Goal: Task Accomplishment & Management: Complete application form

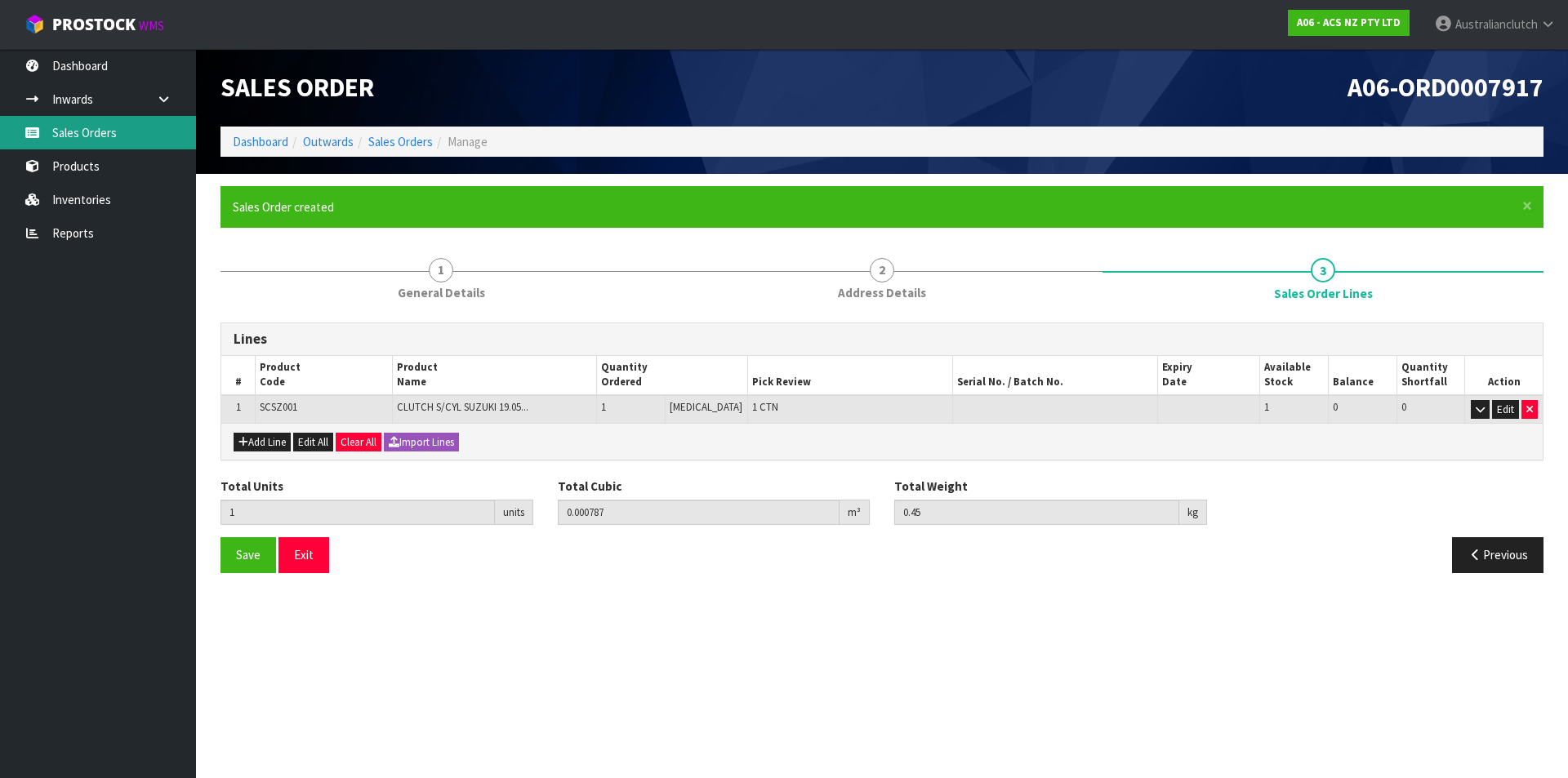
click at [131, 139] on link "Sales Orders" at bounding box center [98, 132] width 196 height 33
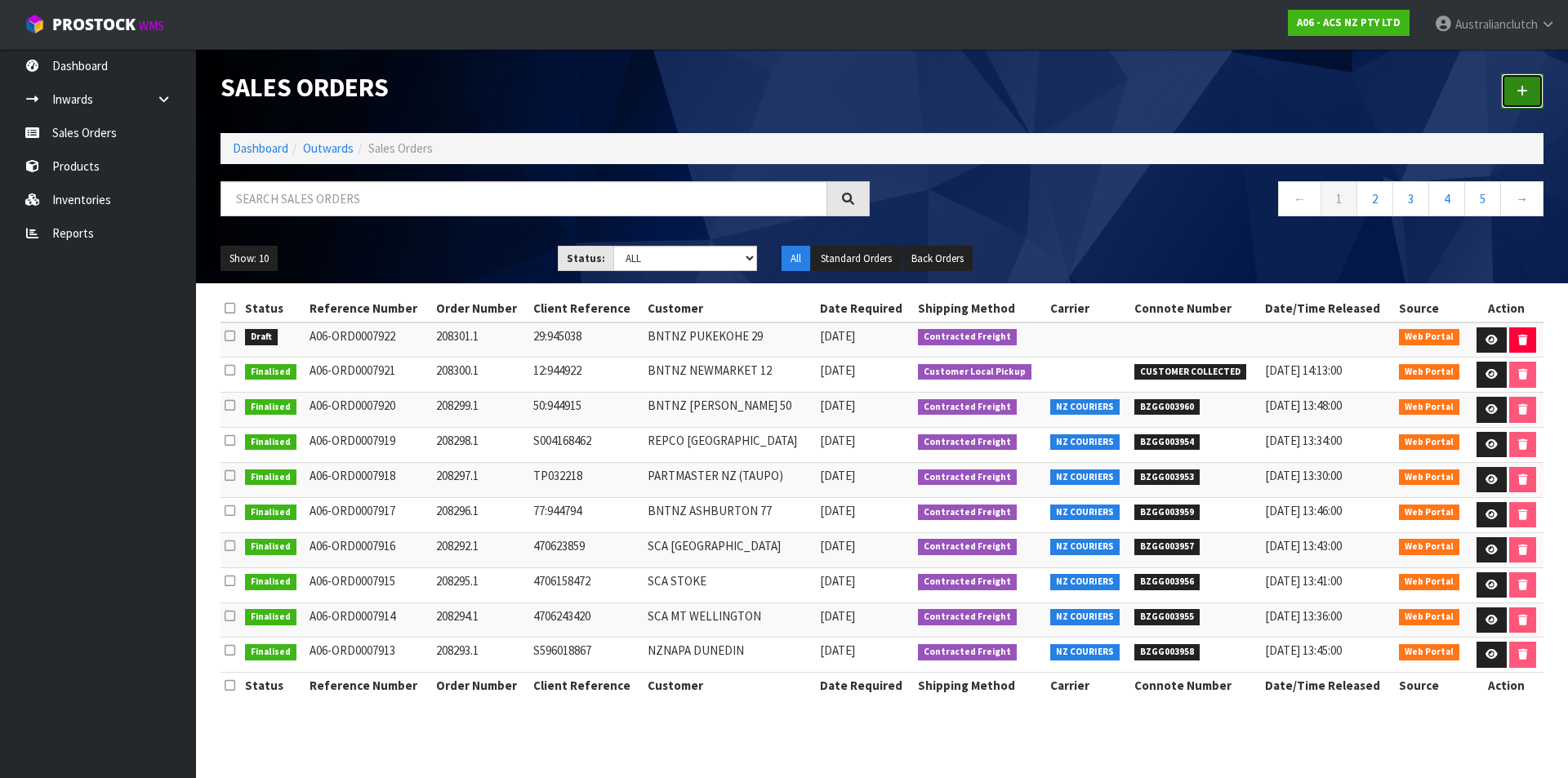
click at [1537, 93] on link at bounding box center [1522, 91] width 43 height 35
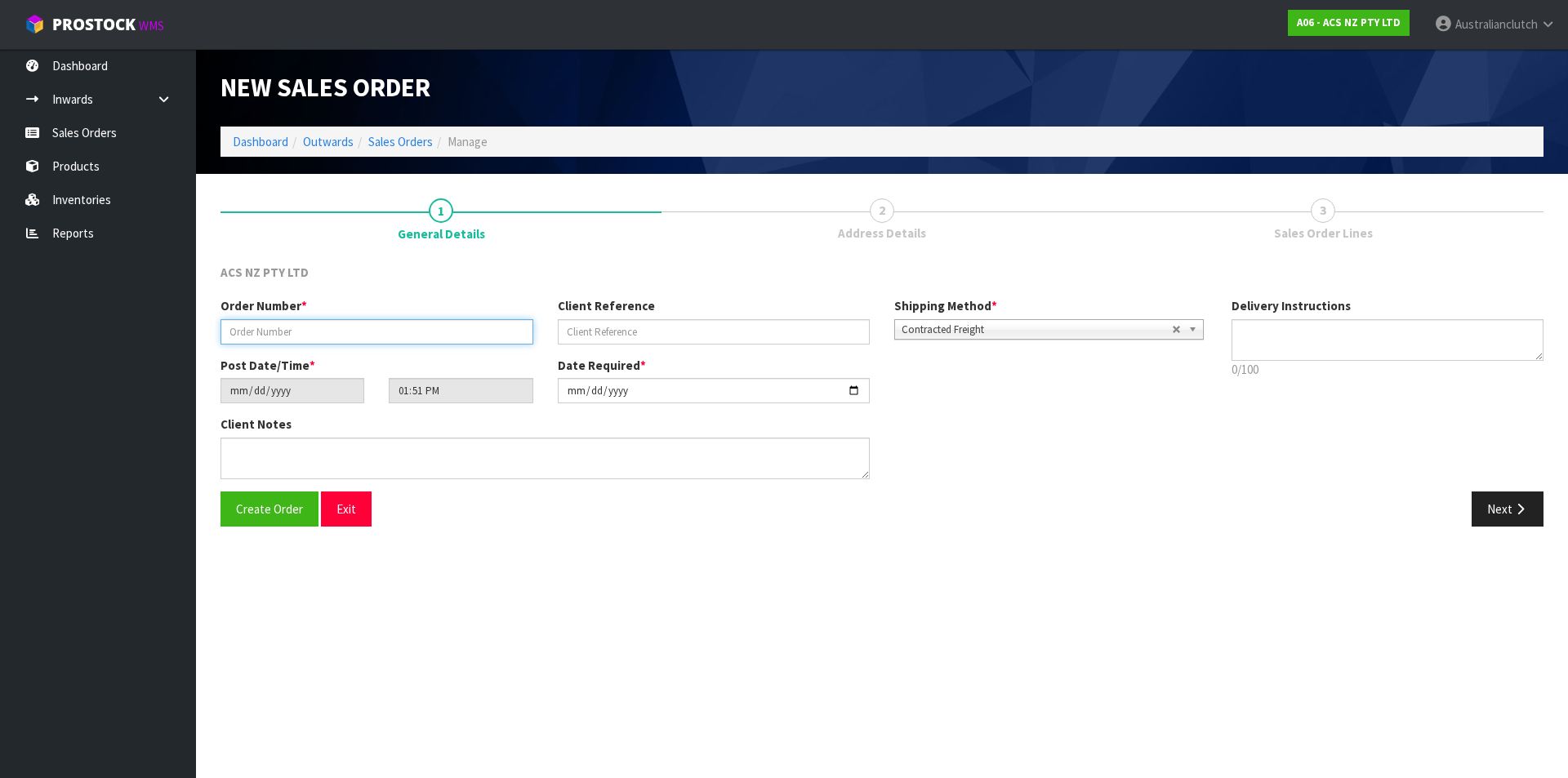
click at [300, 338] on input "text" at bounding box center [376, 332] width 312 height 25
type input "208302.1"
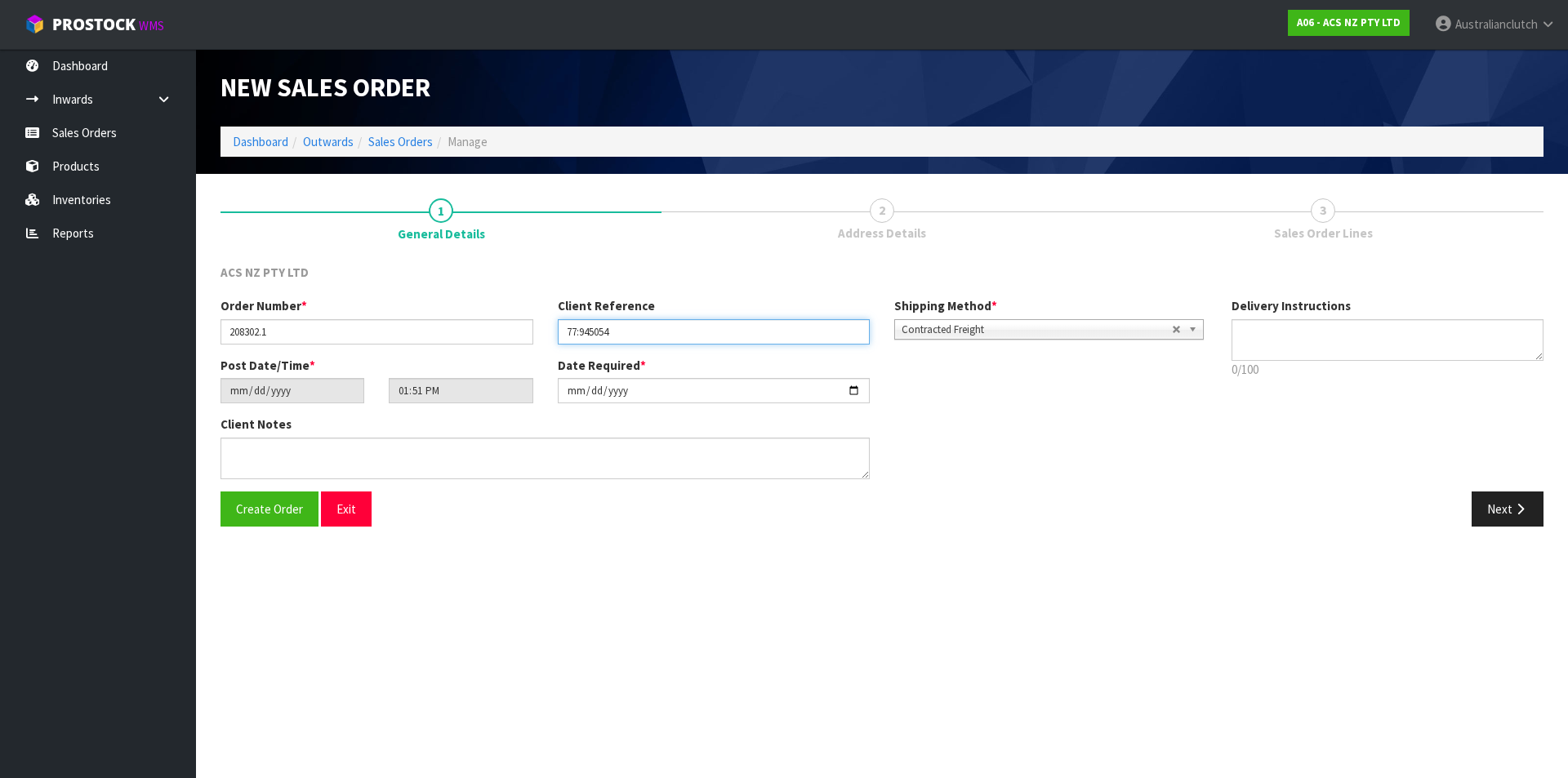
type input "77:945054"
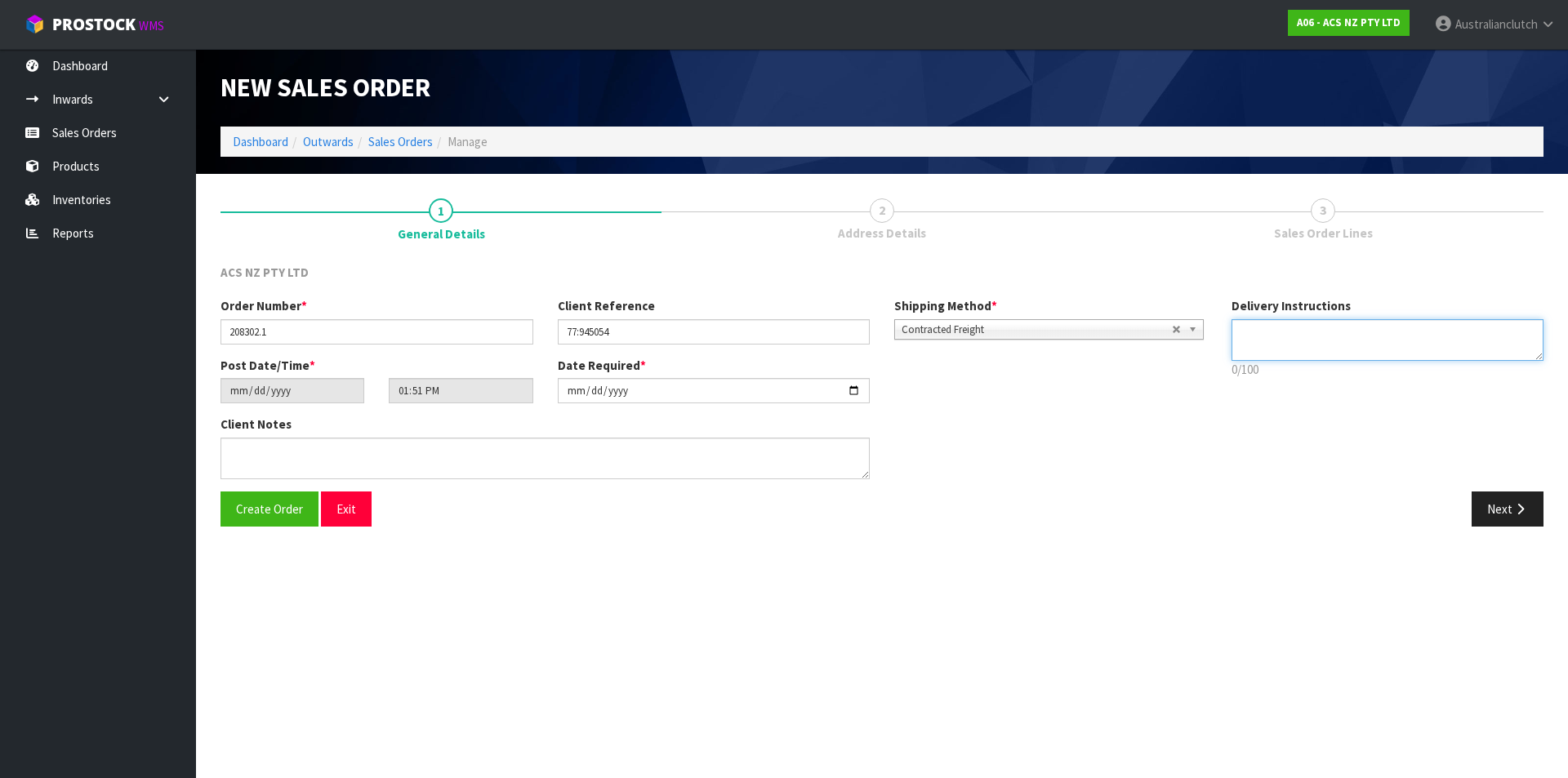
click at [1296, 341] on textarea at bounding box center [1387, 340] width 312 height 42
type textarea "MAIN FREIGHT"
click at [1517, 503] on icon "button" at bounding box center [1519, 509] width 16 height 13
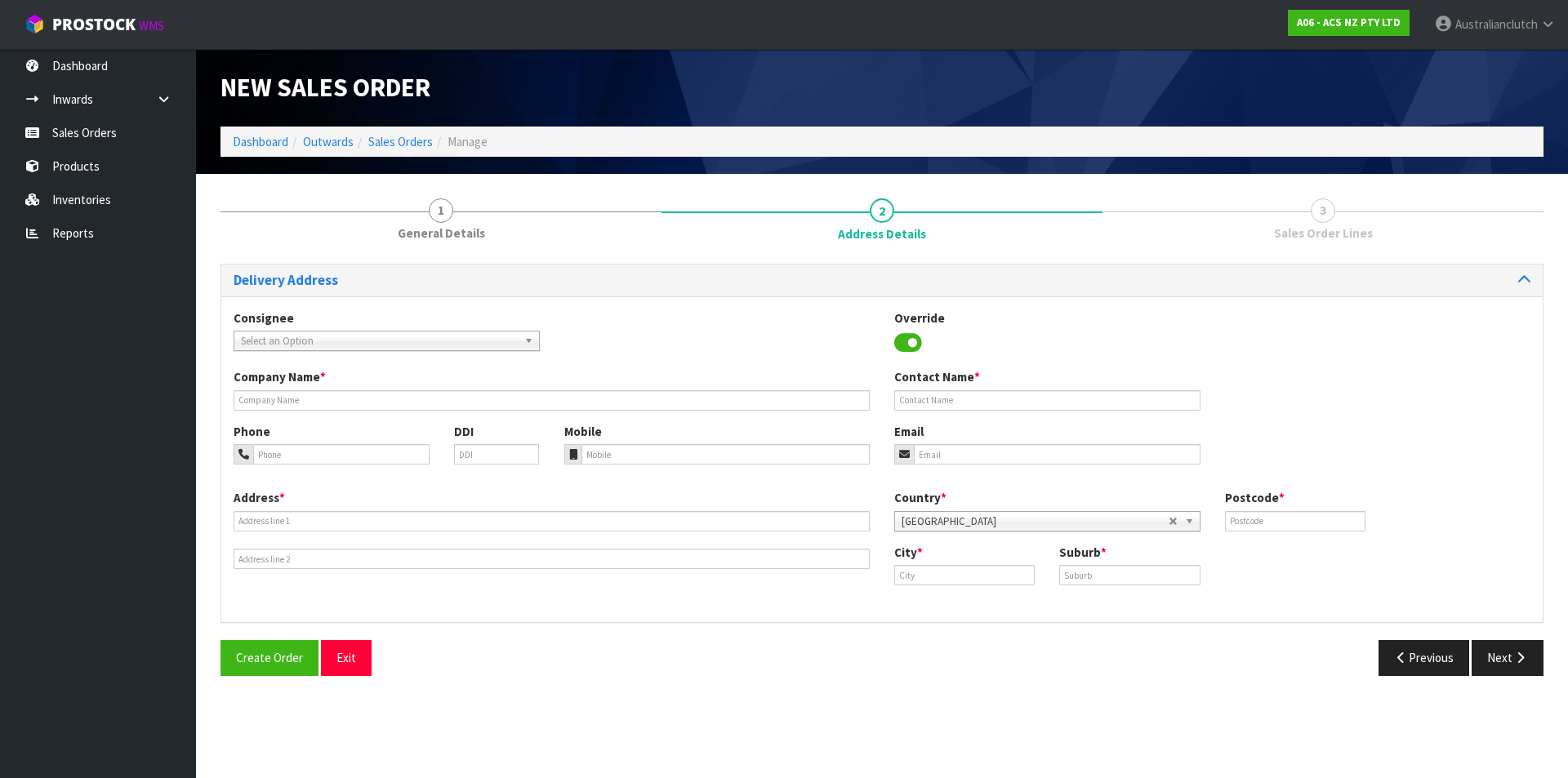
click at [362, 337] on span "Select an Option" at bounding box center [379, 341] width 276 height 19
type input "101658"
click at [390, 378] on li "101658 - BNTNZ ASHBURTON 77" at bounding box center [387, 387] width 298 height 20
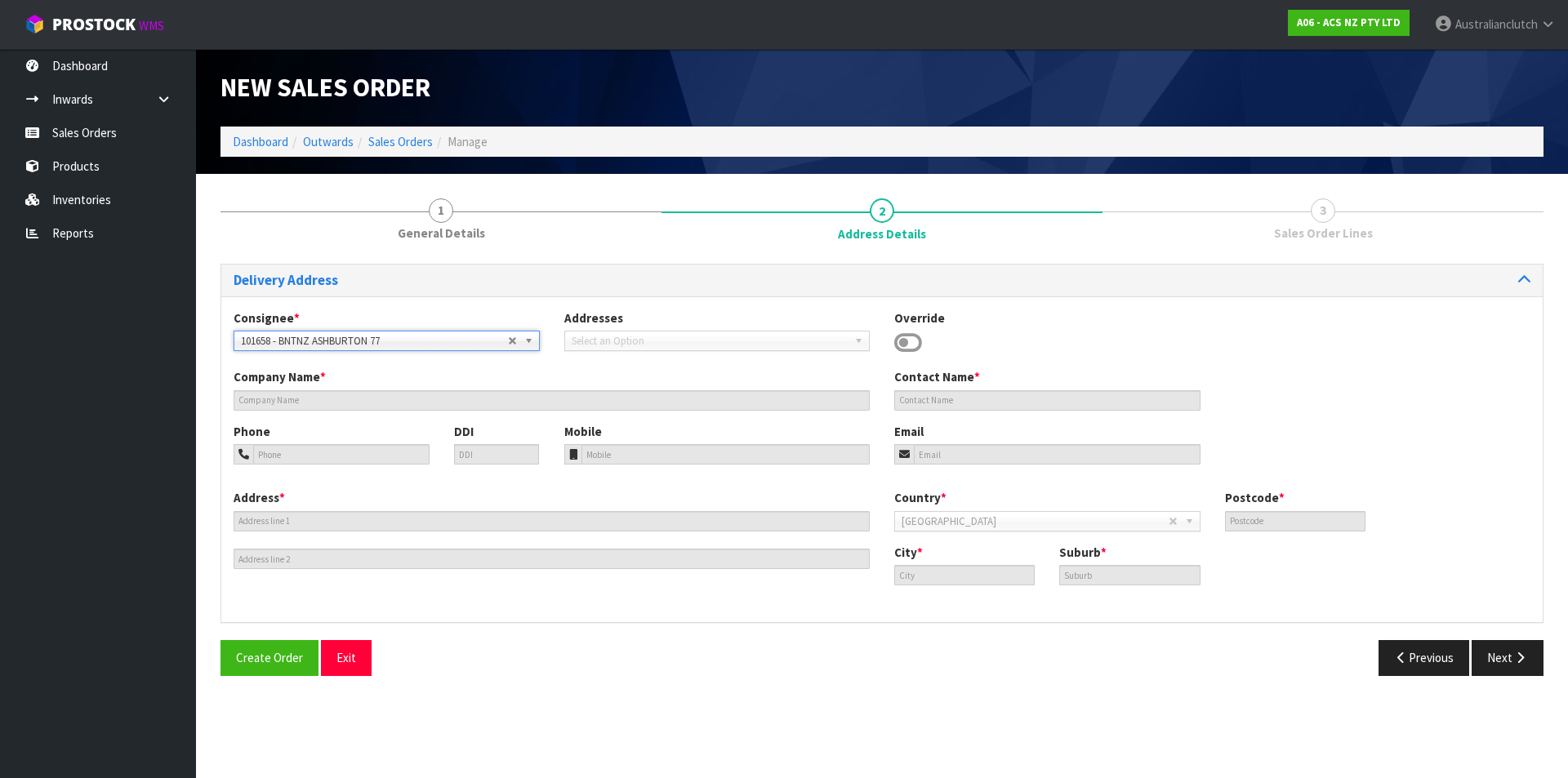
type input "BNTNZ ASHBURTON 77"
type input "[STREET_ADDRESS]"
type input "7700"
type input "ASHBURTON"
type input "ALLENTON"
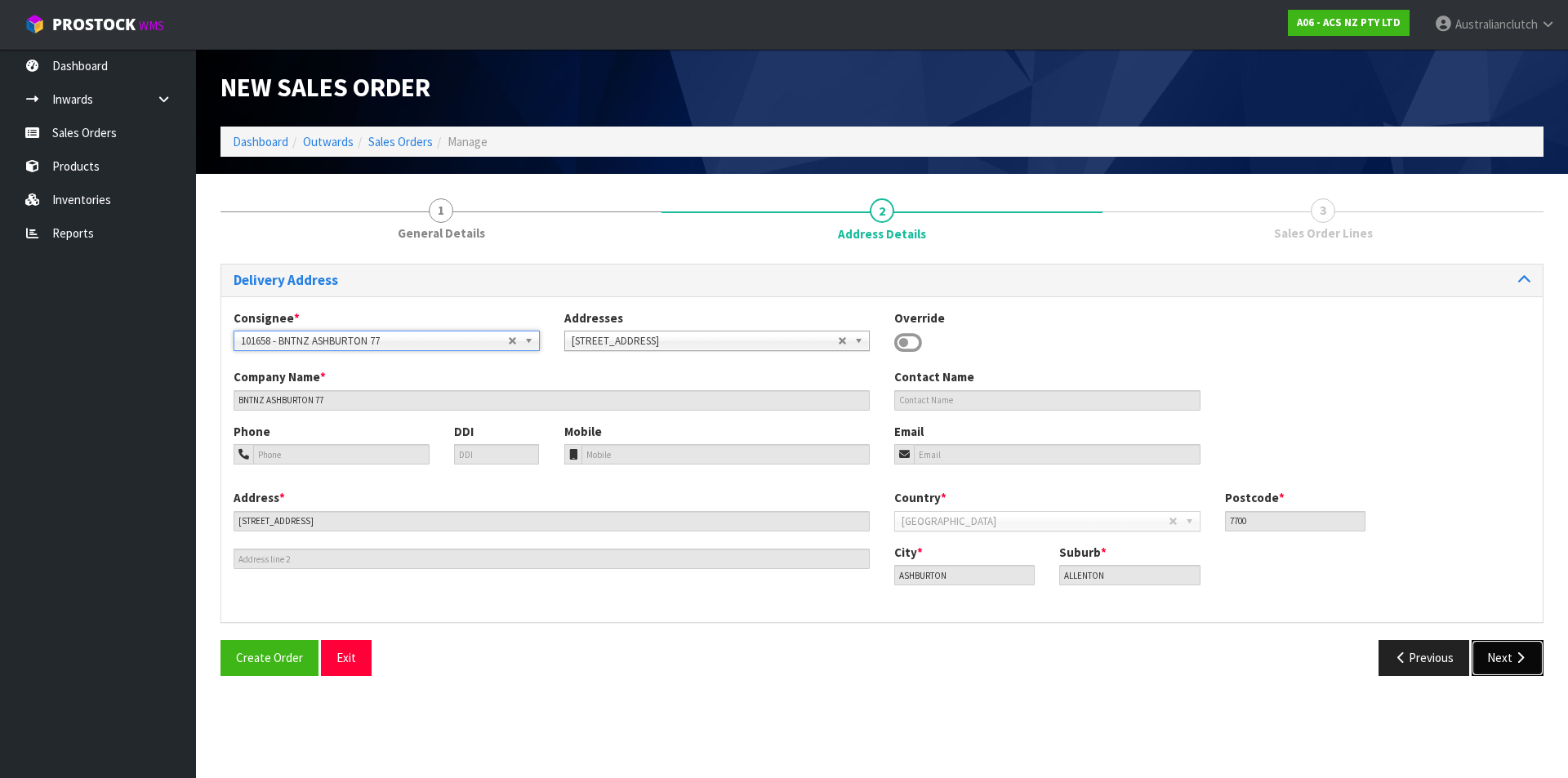
click at [1502, 665] on button "Next" at bounding box center [1508, 657] width 72 height 35
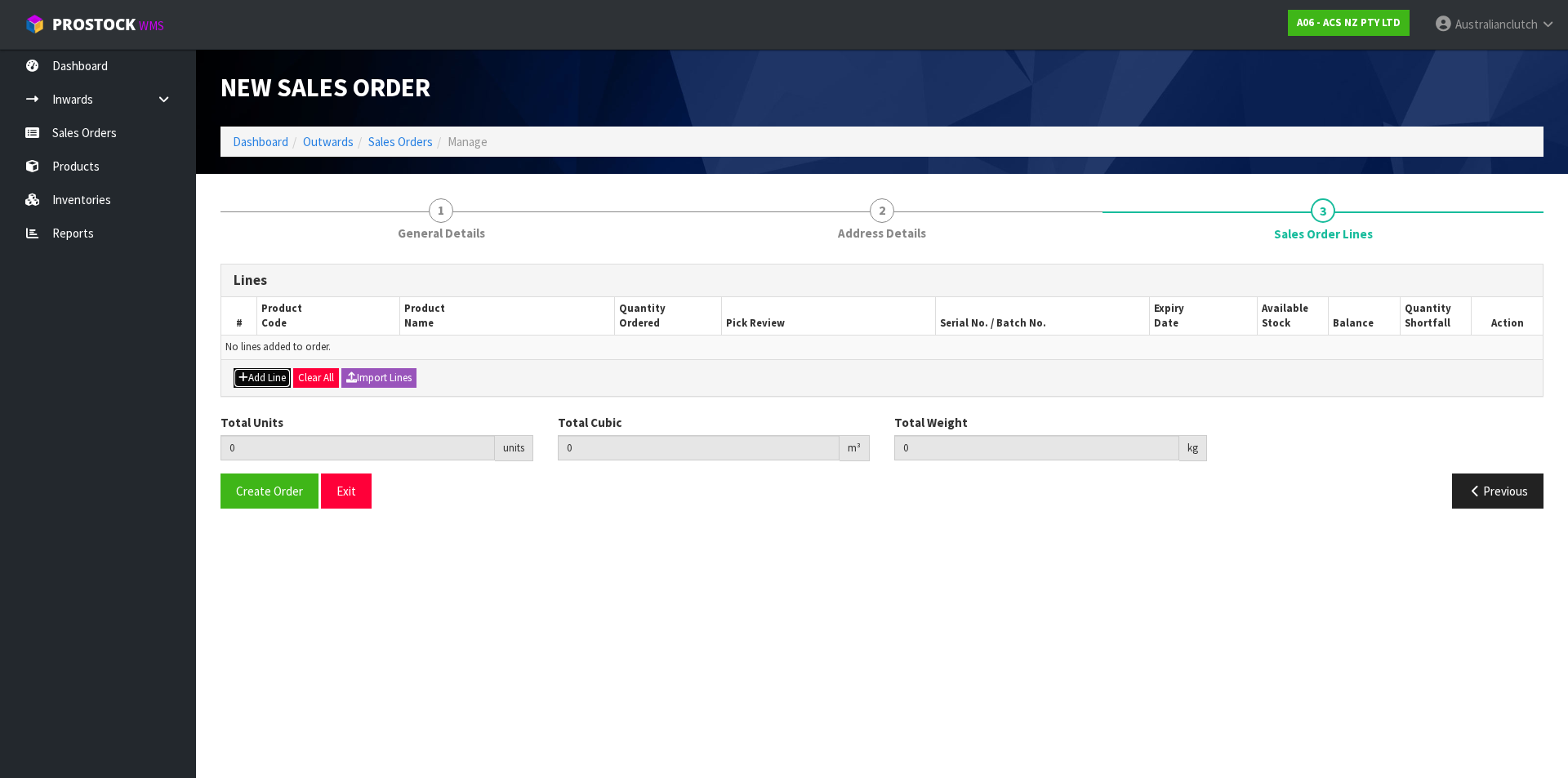
click at [261, 382] on button "Add Line" at bounding box center [262, 378] width 57 height 19
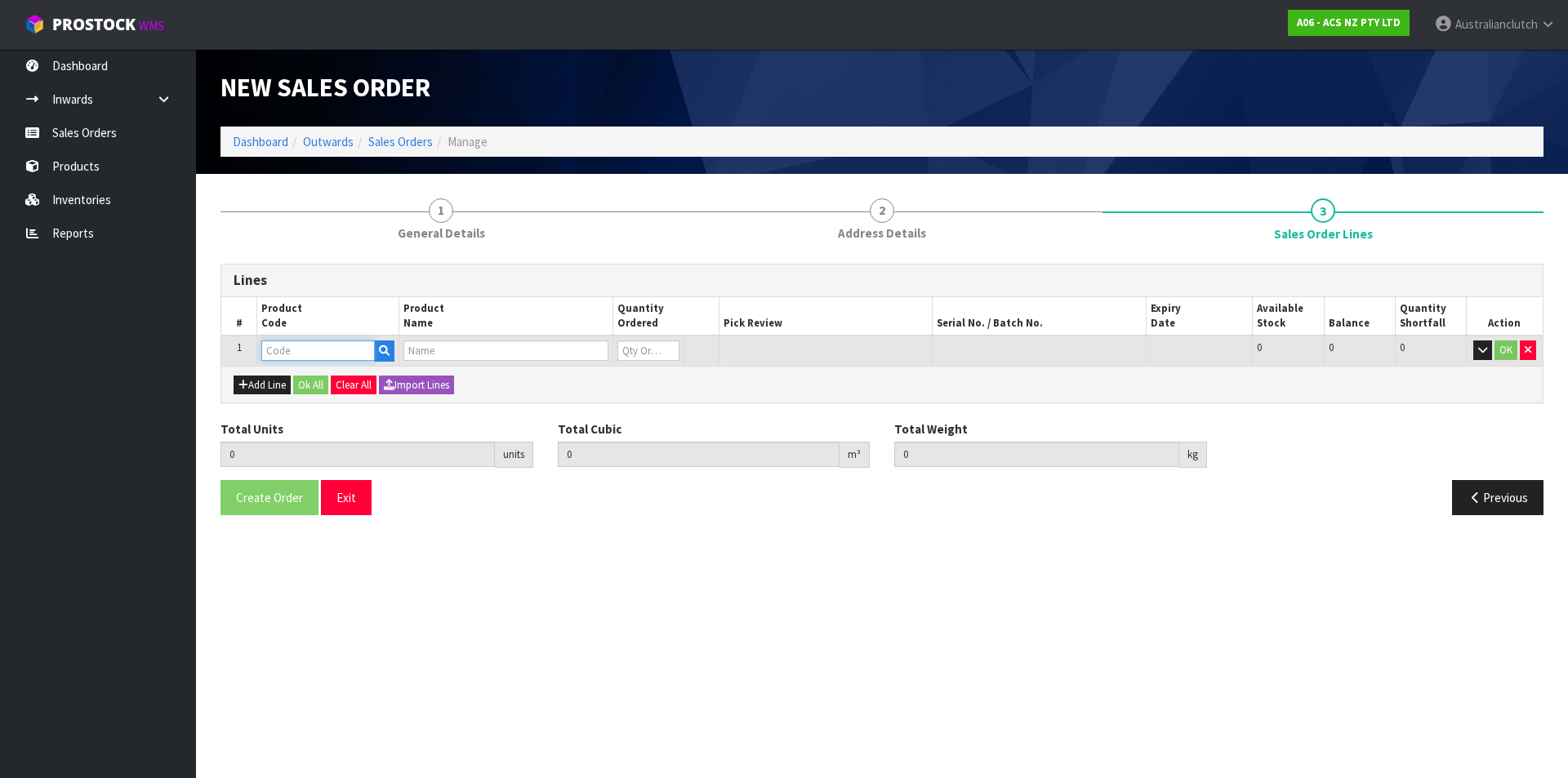
click at [329, 358] on input "text" at bounding box center [318, 351] width 114 height 20
type input "KNI28518"
click at [329, 379] on strong "KNI28518" at bounding box center [303, 379] width 51 height 16
type input "KNI28518"
type input "0.000000"
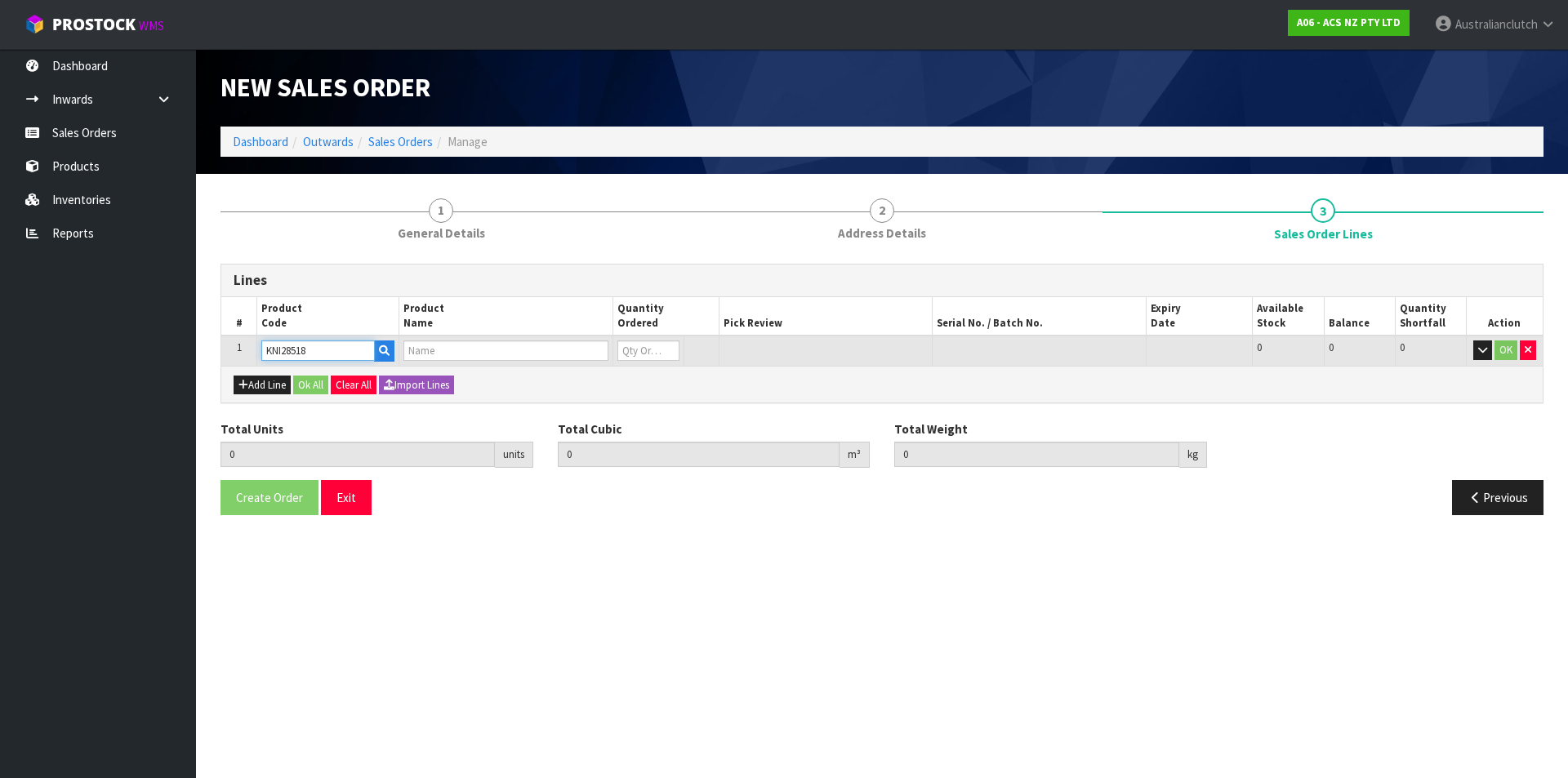
type input "0.000"
type input "KIT STD NISSAN NAVARA 2.5L INC SMF"
type input "0"
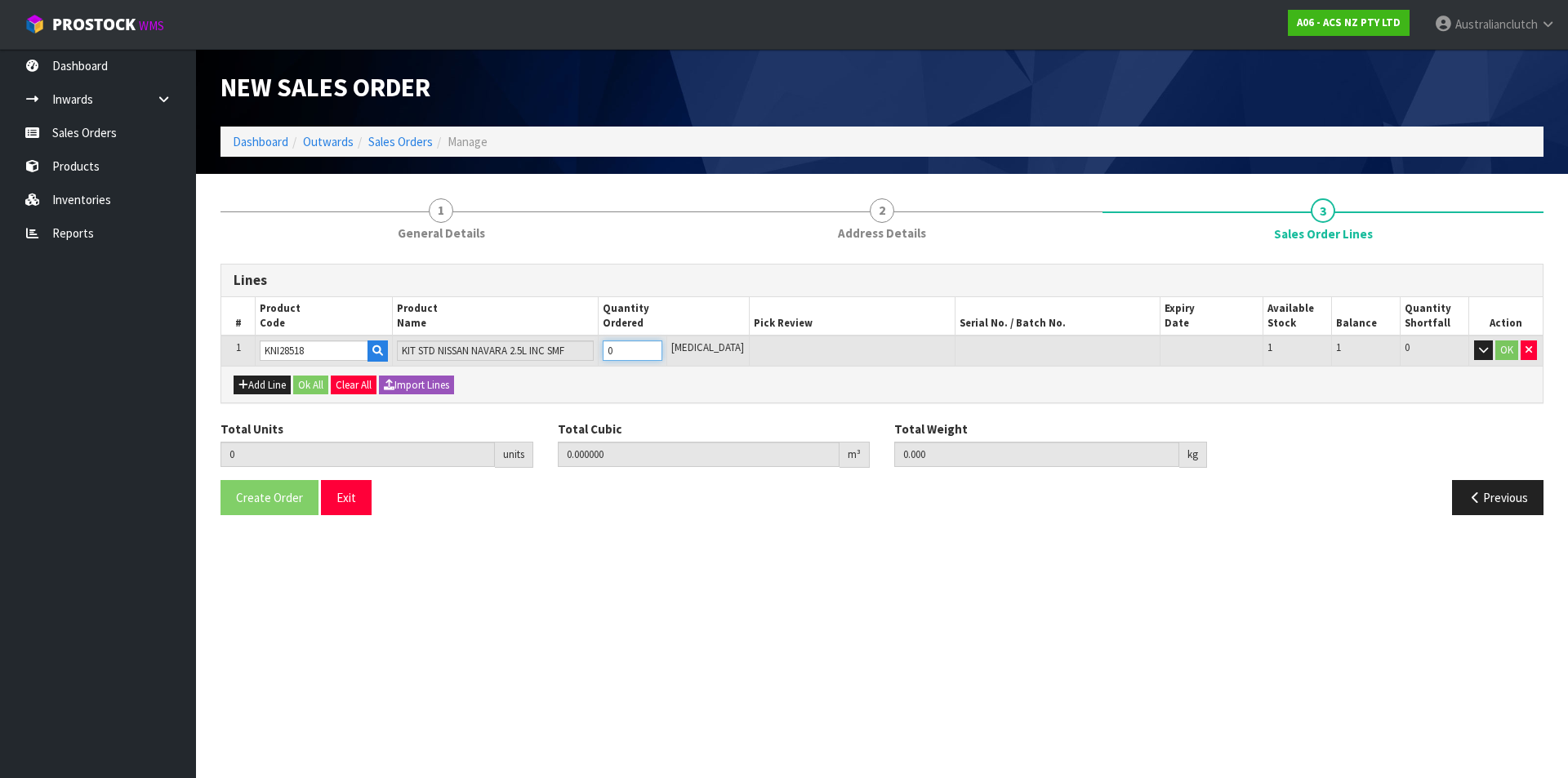
click at [663, 343] on input "0" at bounding box center [632, 351] width 59 height 20
type input "1"
type input "0.0442"
type input "38.7"
type input "1"
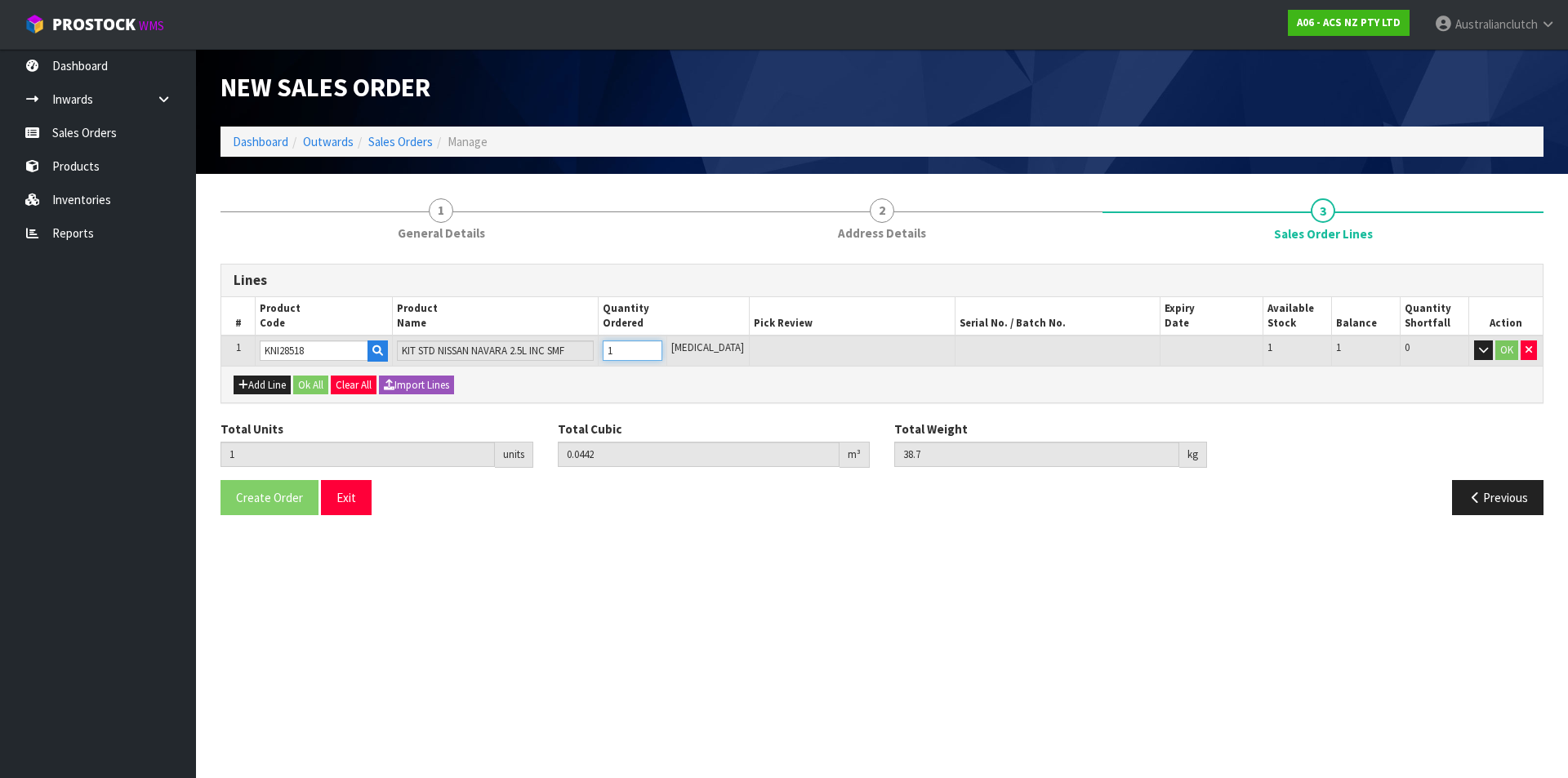
click at [663, 345] on input "1" at bounding box center [632, 351] width 59 height 20
click at [1514, 349] on button "OK" at bounding box center [1506, 350] width 23 height 19
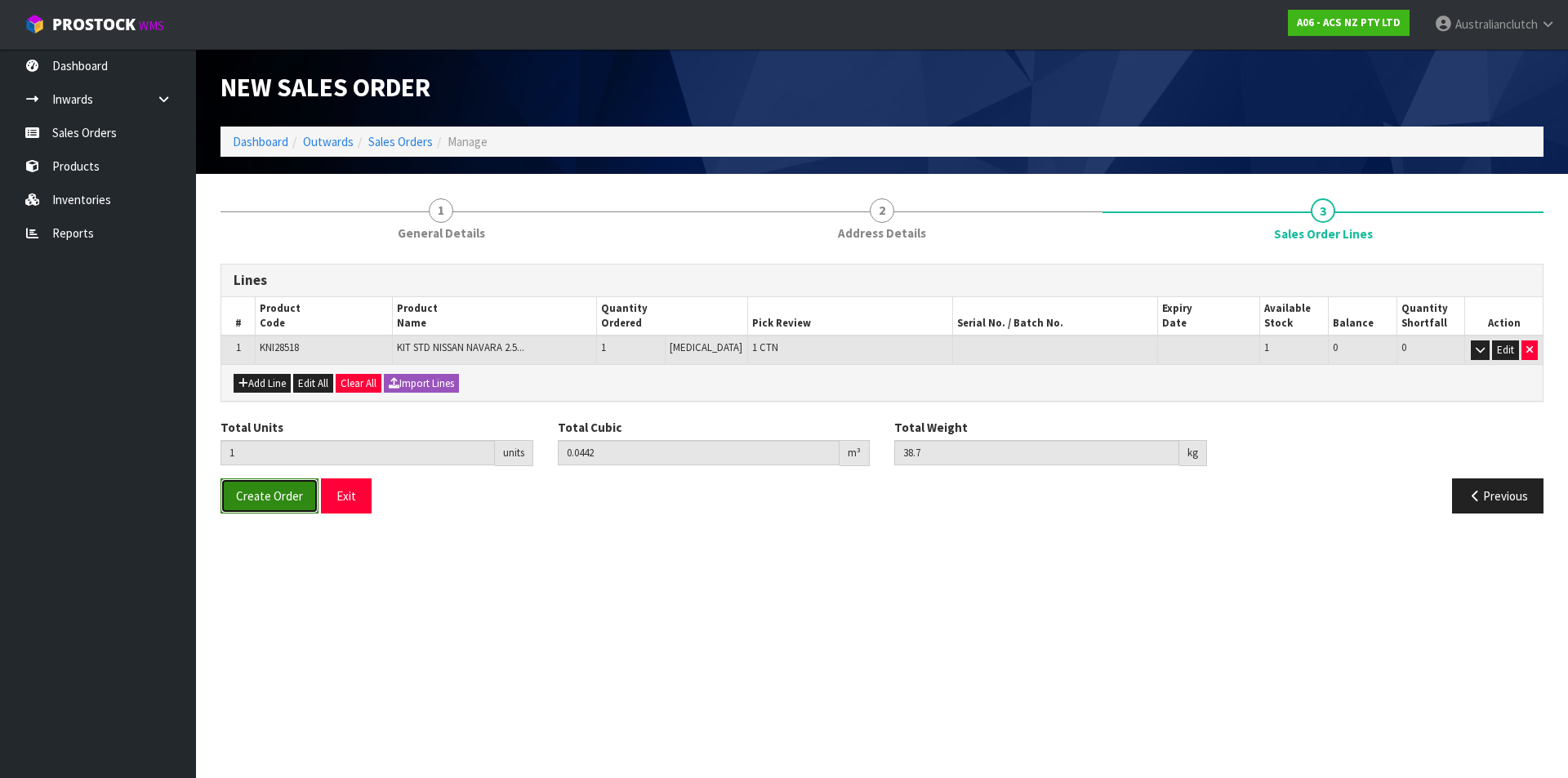
click at [226, 498] on button "Create Order" at bounding box center [269, 496] width 98 height 35
